Goal: Find contact information: Find contact information

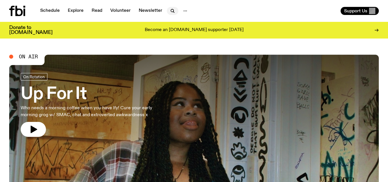
click at [175, 14] on button "button" at bounding box center [172, 11] width 11 height 8
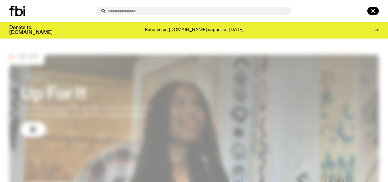
click at [184, 13] on input "text" at bounding box center [197, 11] width 179 height 5
click at [86, 7] on div at bounding box center [51, 11] width 85 height 10
click at [374, 7] on button "button" at bounding box center [372, 11] width 11 height 8
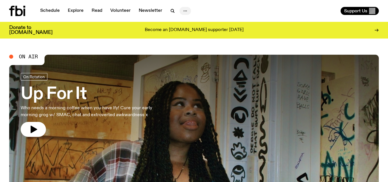
click at [182, 12] on icon "button" at bounding box center [185, 10] width 7 height 7
click at [188, 33] on link "Contact" at bounding box center [185, 33] width 29 height 8
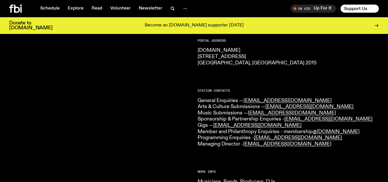
scroll to position [103, 0]
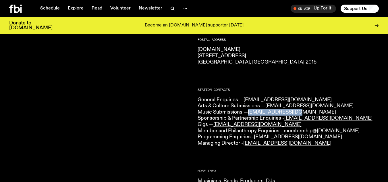
drag, startPoint x: 299, startPoint y: 113, endPoint x: 249, endPoint y: 113, distance: 49.7
click at [249, 113] on p "General Enquiries — [EMAIL_ADDRESS][DOMAIN_NAME] Arts & Culture Submissions — […" at bounding box center [289, 122] width 182 height 50
copy link "[EMAIL_ADDRESS][DOMAIN_NAME]"
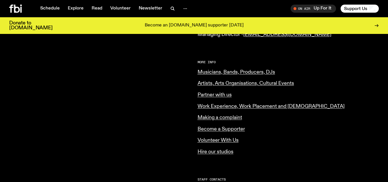
scroll to position [194, 0]
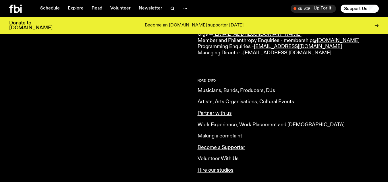
click at [260, 90] on link "Musicians, Bands, Producers, DJs" at bounding box center [237, 90] width 78 height 5
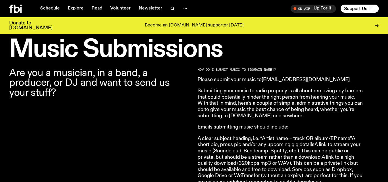
scroll to position [138, 0]
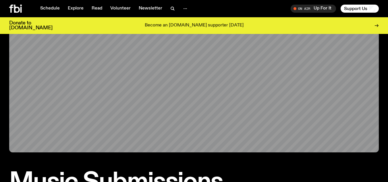
scroll to position [28, 0]
